Goal: Find specific page/section

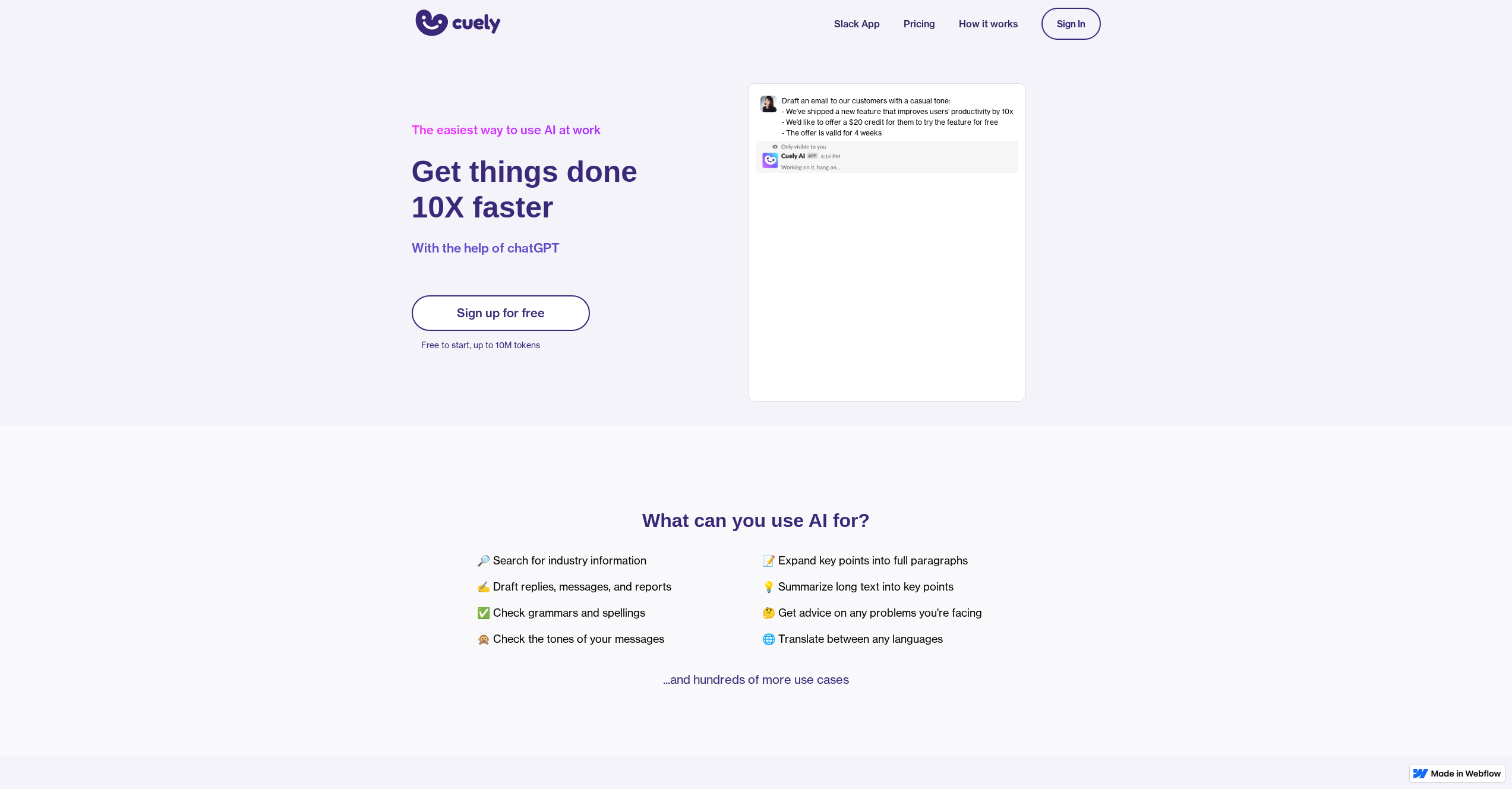
click at [455, 20] on img "home" at bounding box center [456, 24] width 89 height 32
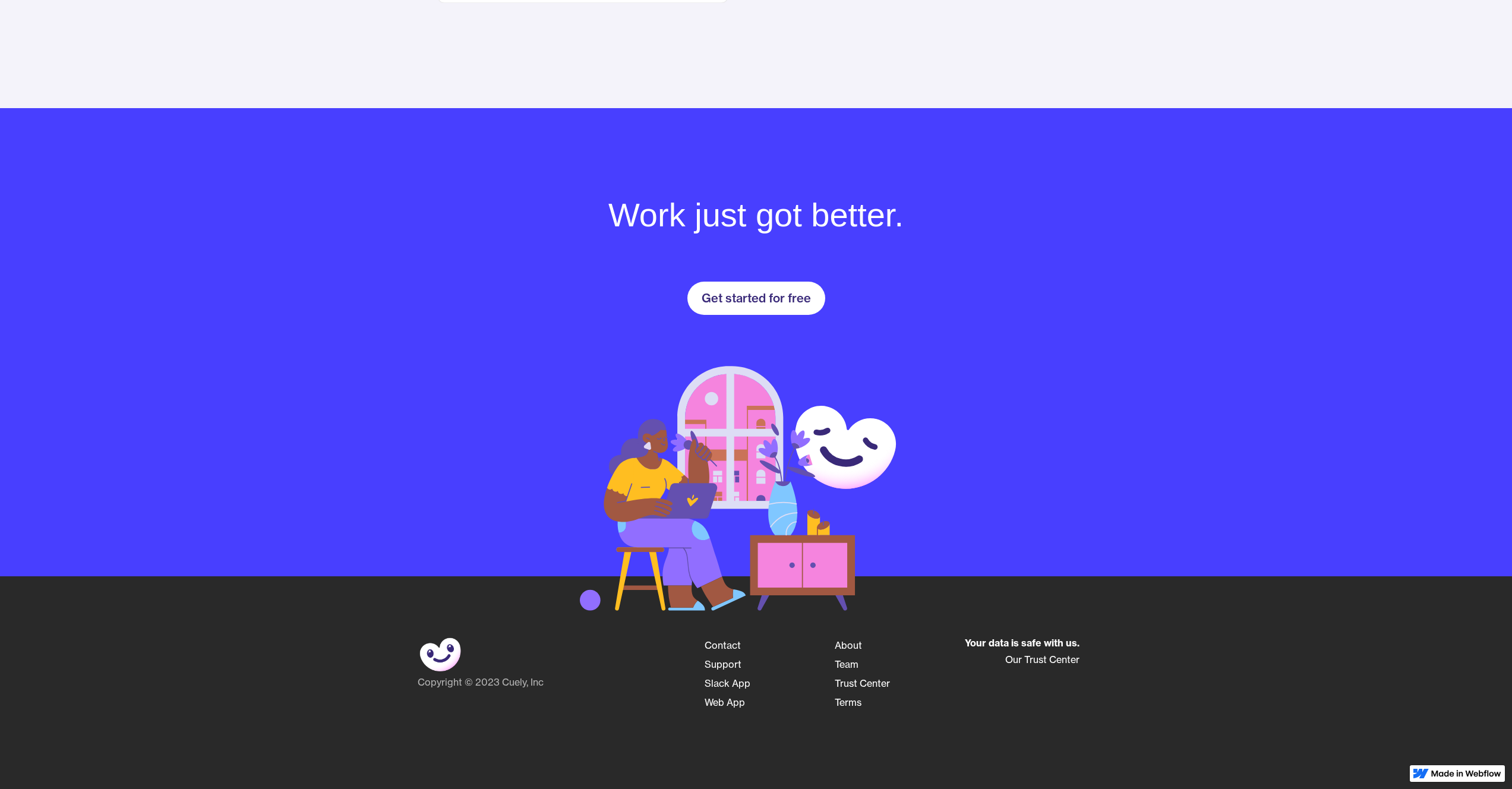
scroll to position [1536, 0]
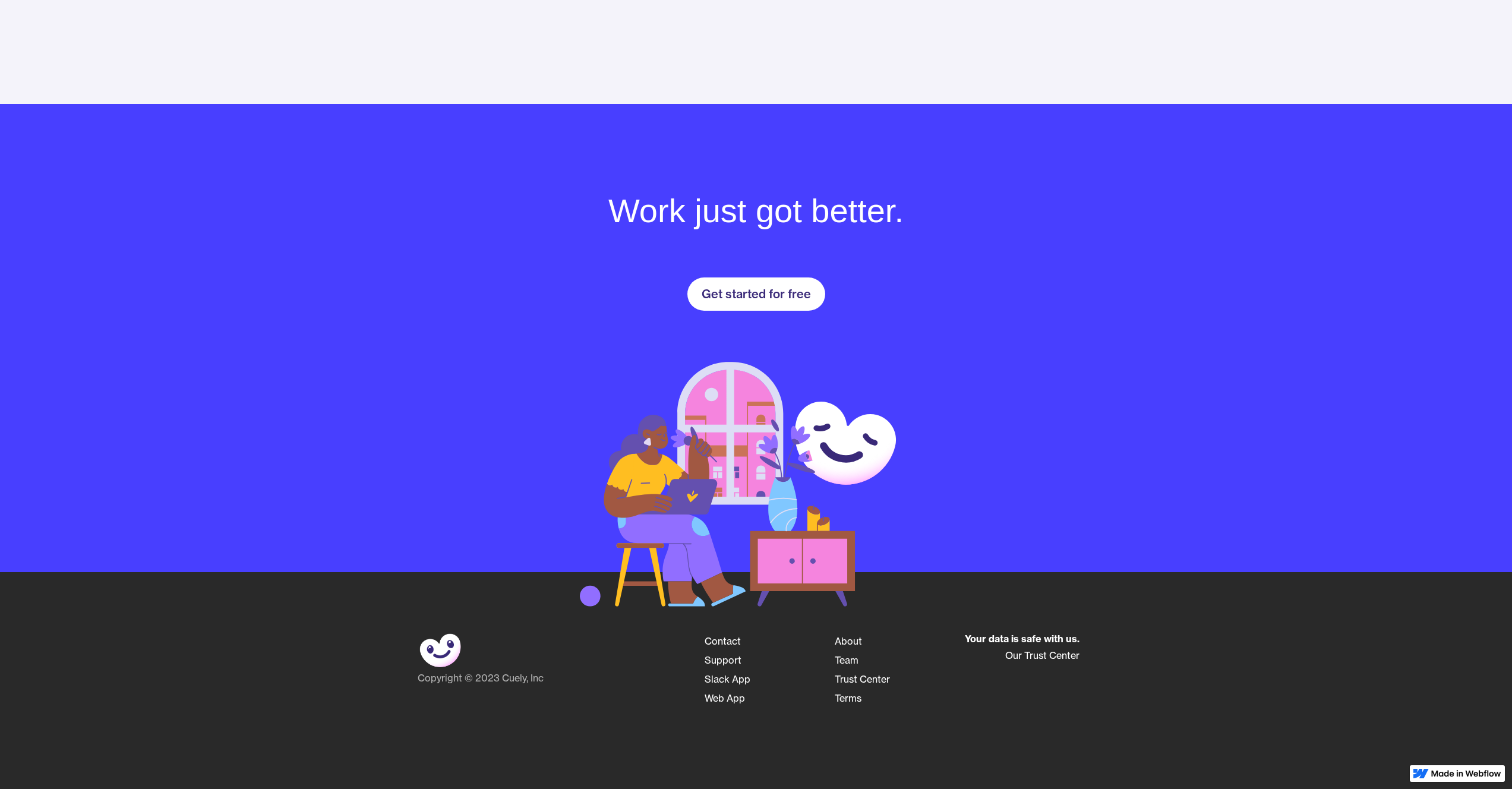
click at [849, 658] on link "Team" at bounding box center [846, 660] width 24 height 19
